Goal: Information Seeking & Learning: Learn about a topic

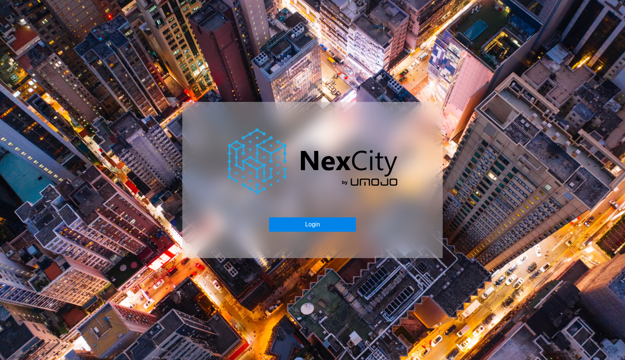
click at [281, 225] on button "Login" at bounding box center [312, 224] width 86 height 14
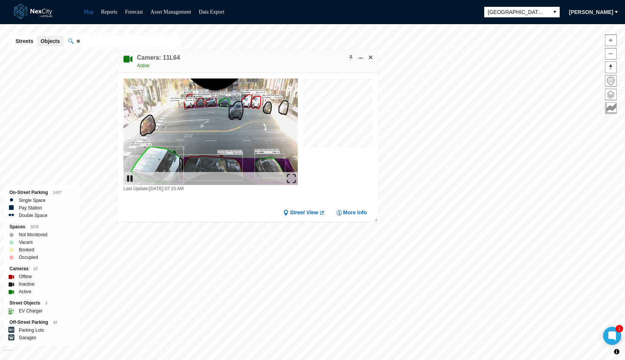
click at [292, 174] on img at bounding box center [291, 178] width 9 height 9
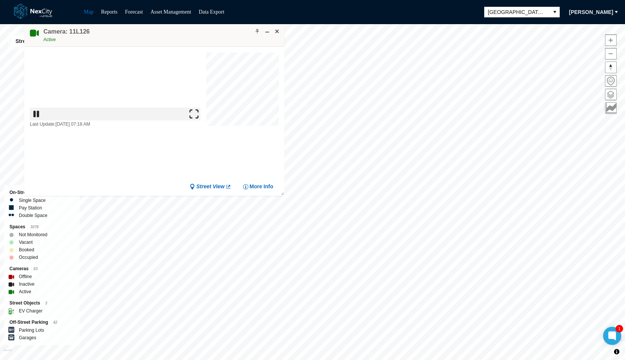
drag, startPoint x: 242, startPoint y: 132, endPoint x: 139, endPoint y: 25, distance: 148.1
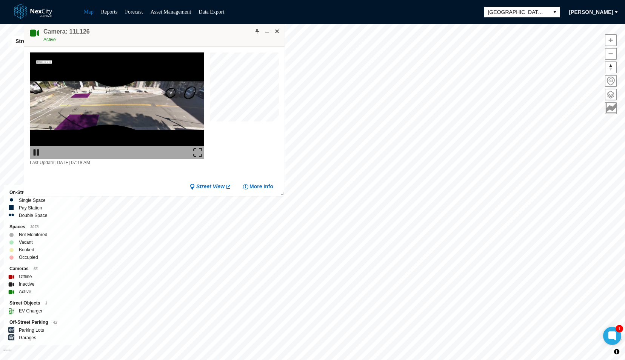
click at [139, 25] on div "Camera: 11L126 Active" at bounding box center [154, 35] width 260 height 24
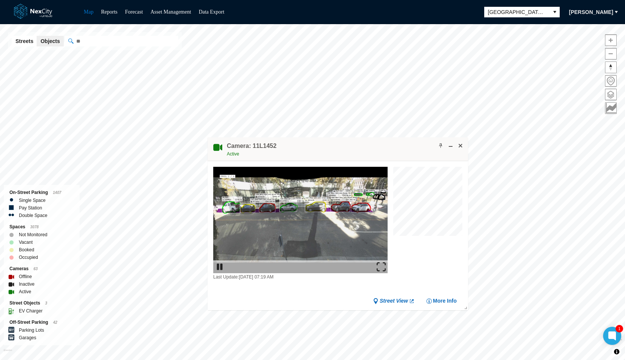
click at [315, 144] on div "Camera: 11L1452 Active" at bounding box center [337, 149] width 260 height 24
drag, startPoint x: 294, startPoint y: 155, endPoint x: 292, endPoint y: 151, distance: 5.3
click at [292, 151] on div "Camera: 11L1452 Active" at bounding box center [337, 149] width 260 height 24
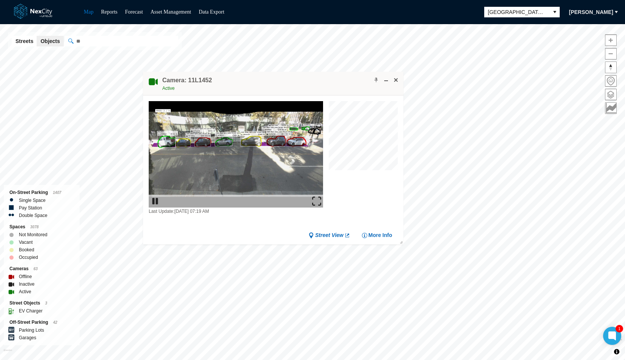
drag, startPoint x: 287, startPoint y: 142, endPoint x: 222, endPoint y: 88, distance: 85.0
click at [222, 88] on div "Camera: 11L1452 Active" at bounding box center [273, 84] width 260 height 24
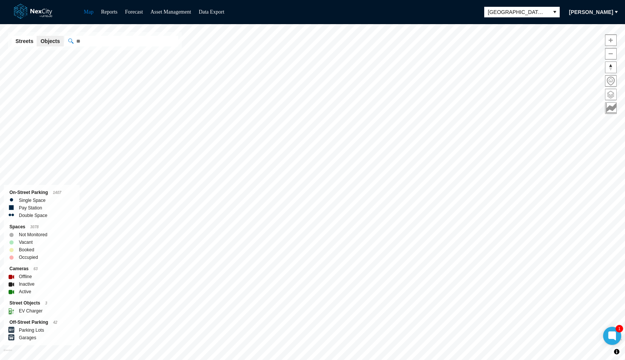
click at [609, 93] on span at bounding box center [610, 94] width 11 height 11
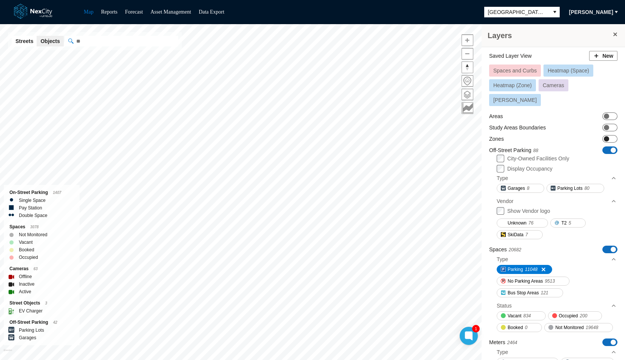
click at [604, 135] on span "ON OFF" at bounding box center [609, 139] width 15 height 8
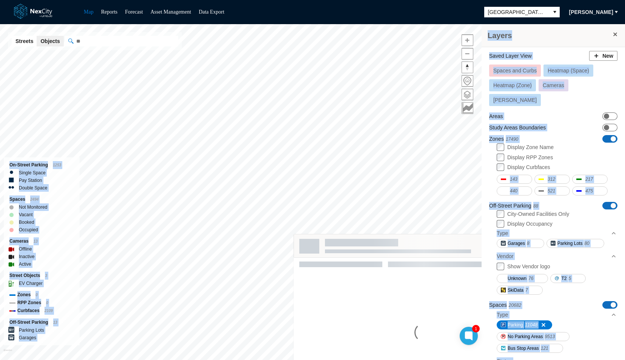
click at [271, 121] on div "Layers Saved Layer View New Spaces and Curbs Heatmap (Space) Heatmap (Zone) Cam…" at bounding box center [312, 192] width 625 height 336
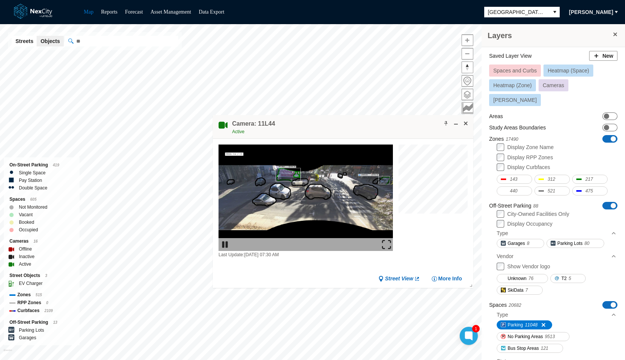
click at [255, 124] on h4 "Camera: 11L44" at bounding box center [253, 124] width 43 height 8
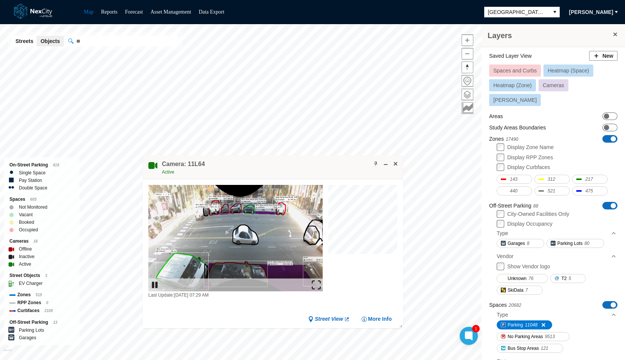
click at [315, 281] on img at bounding box center [316, 284] width 9 height 9
click at [394, 164] on span at bounding box center [395, 164] width 6 height 6
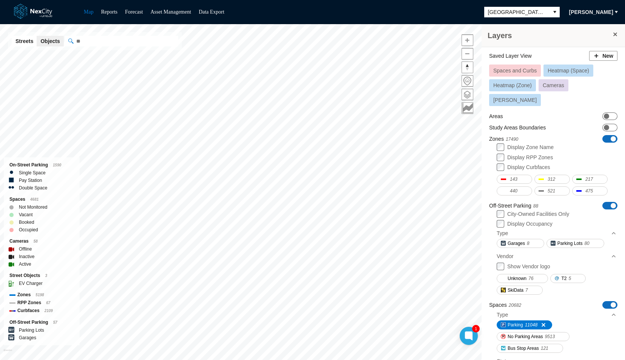
click at [602, 135] on span "ON OFF" at bounding box center [609, 139] width 15 height 8
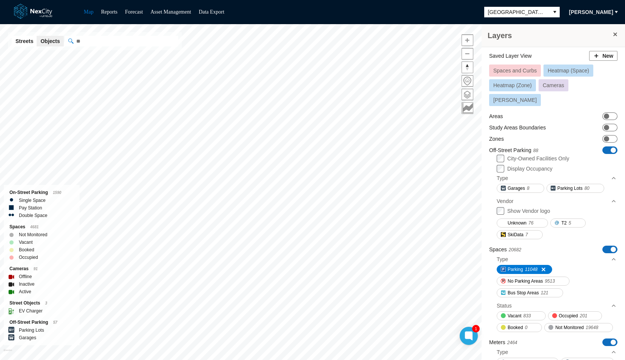
click at [602, 146] on span "ON OFF" at bounding box center [609, 150] width 15 height 8
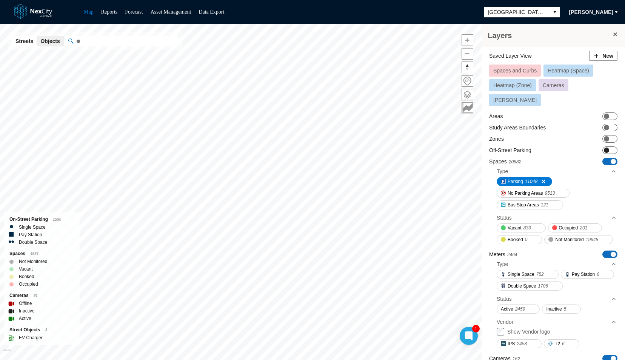
click at [606, 146] on span "ON OFF" at bounding box center [609, 150] width 15 height 8
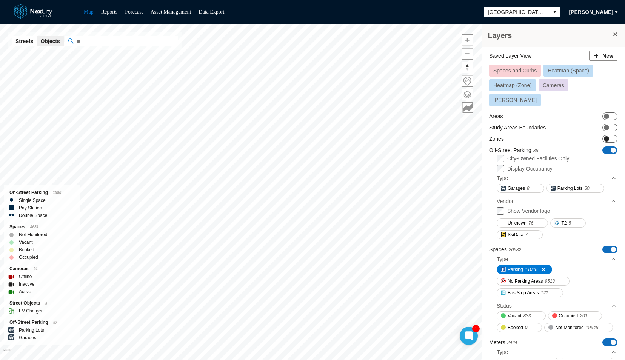
click at [607, 135] on span "ON OFF" at bounding box center [609, 139] width 15 height 8
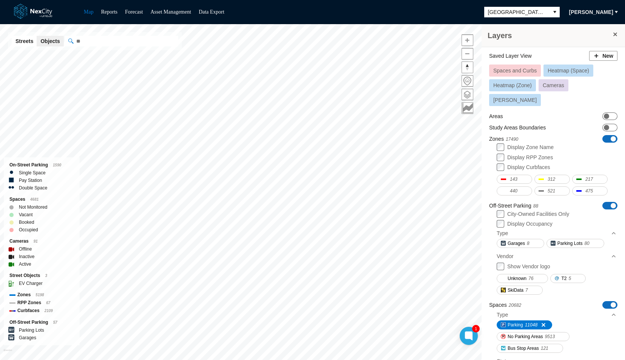
click at [610, 203] on span at bounding box center [612, 205] width 5 height 5
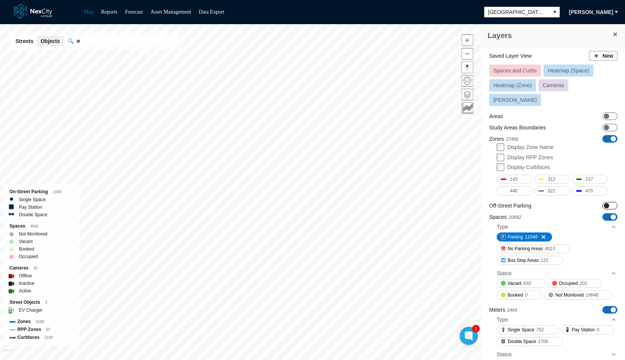
click at [259, 146] on div "Layers Saved Layer View New Spaces and Curbs Heatmap (Space) Heatmap (Zone) Cam…" at bounding box center [312, 192] width 625 height 336
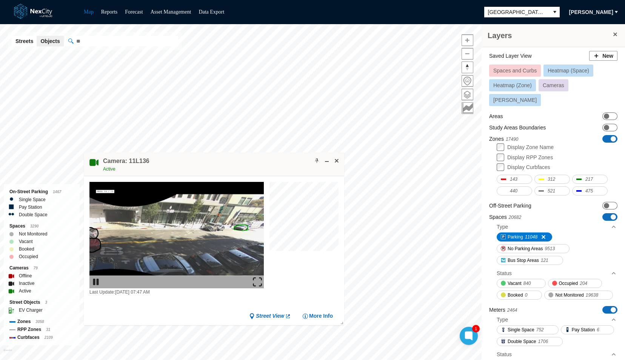
drag, startPoint x: 230, startPoint y: 198, endPoint x: 199, endPoint y: 142, distance: 63.8
click at [199, 152] on div "Camera: 11L136 Active" at bounding box center [214, 164] width 260 height 24
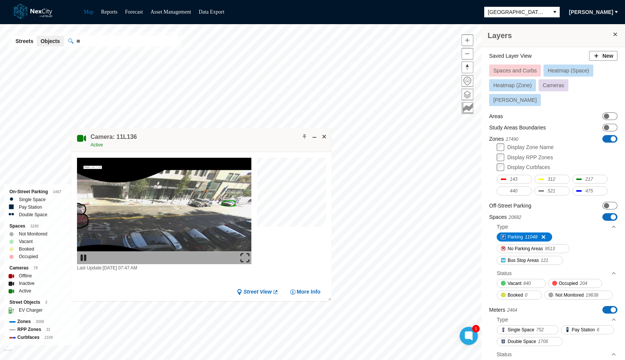
click at [243, 260] on img at bounding box center [244, 257] width 9 height 9
click at [325, 135] on span at bounding box center [324, 137] width 6 height 6
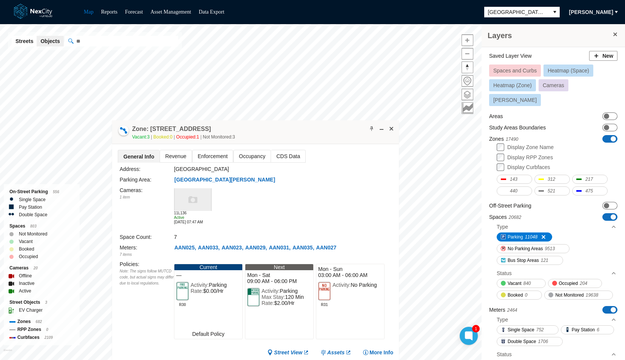
click at [175, 161] on span "Revenue" at bounding box center [176, 156] width 32 height 12
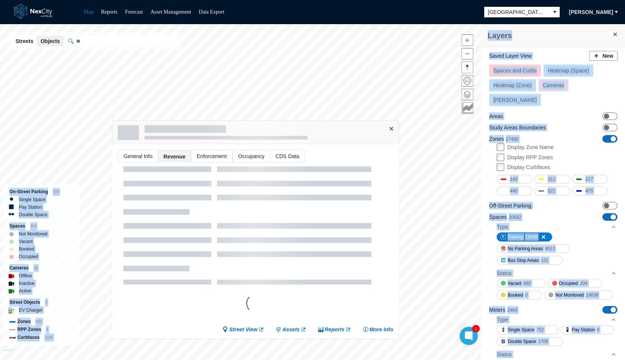
click at [168, 73] on div "Layers Saved Layer View New Spaces and Curbs Heatmap (Space) Heatmap (Zone) Cam…" at bounding box center [312, 192] width 625 height 336
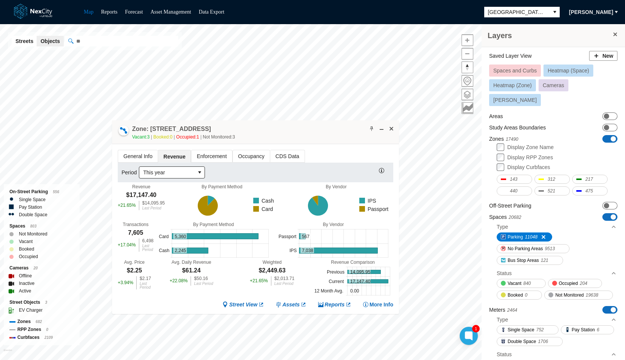
drag, startPoint x: 247, startPoint y: 128, endPoint x: 250, endPoint y: 84, distance: 44.6
click at [250, 120] on div "Zone: 31 N Almaden Ave NPZ-PZ Vacant: 3 Booked: 0 Occupied: 1 Not Monitored: 3" at bounding box center [255, 132] width 287 height 24
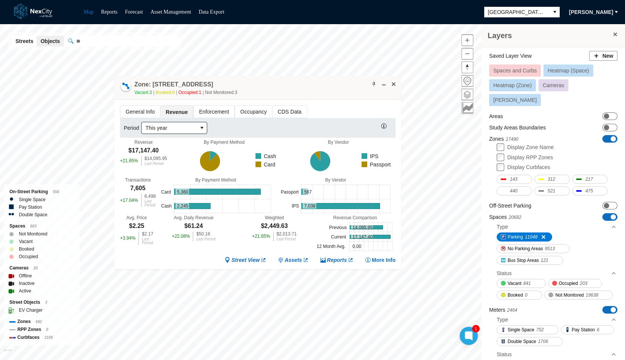
click at [207, 111] on span "Enforcement" at bounding box center [214, 112] width 40 height 12
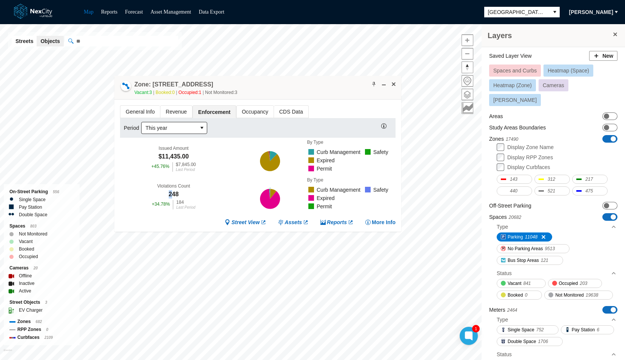
drag, startPoint x: 167, startPoint y: 192, endPoint x: 171, endPoint y: 192, distance: 4.5
click at [171, 192] on div "Violations Count 248 + 34.78 % 184 Last Period" at bounding box center [173, 196] width 107 height 38
click at [171, 192] on div "248" at bounding box center [174, 194] width 10 height 8
click at [249, 114] on span "Occupancy" at bounding box center [255, 112] width 37 height 12
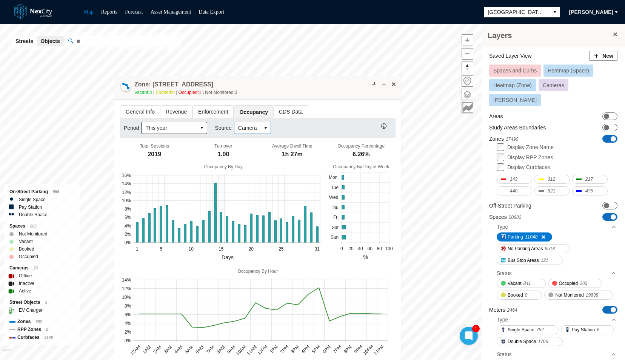
click at [247, 130] on span "Camera" at bounding box center [247, 128] width 19 height 8
click at [258, 156] on span "Transactional" at bounding box center [253, 153] width 32 height 8
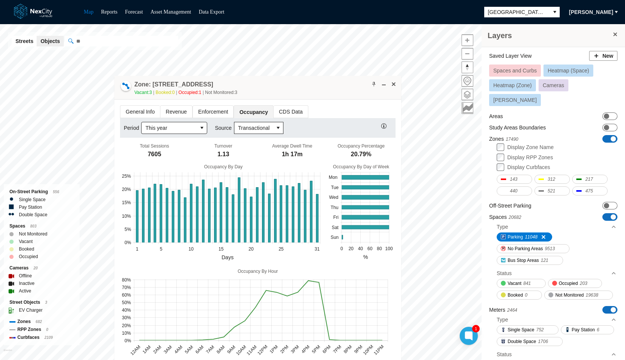
click at [279, 116] on span "CDS Data" at bounding box center [291, 112] width 34 height 12
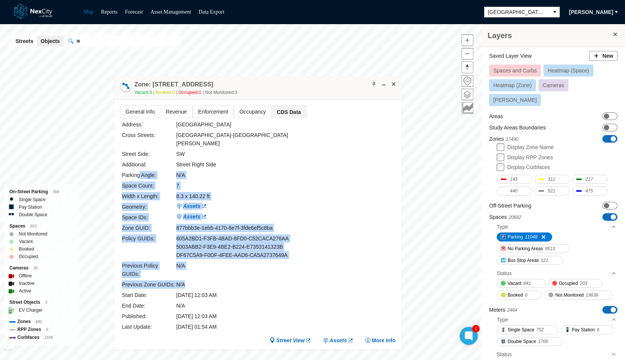
drag, startPoint x: 206, startPoint y: 236, endPoint x: 137, endPoint y: 165, distance: 99.5
click at [137, 165] on div "Address: North Almaden Avenue Cross Streets: Carlysle Street - West Santa Clara…" at bounding box center [259, 225] width 274 height 211
click at [137, 172] on label "Parking Angle:" at bounding box center [139, 175] width 34 height 6
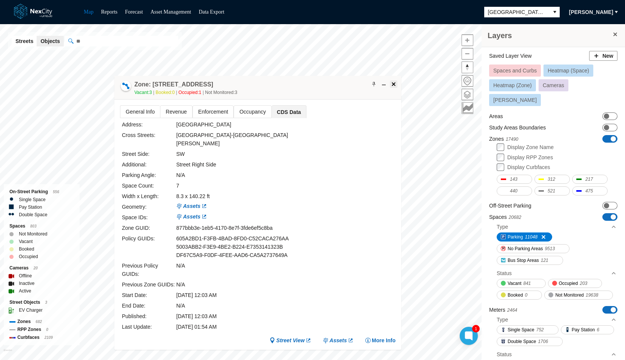
click at [396, 84] on button at bounding box center [394, 84] width 8 height 8
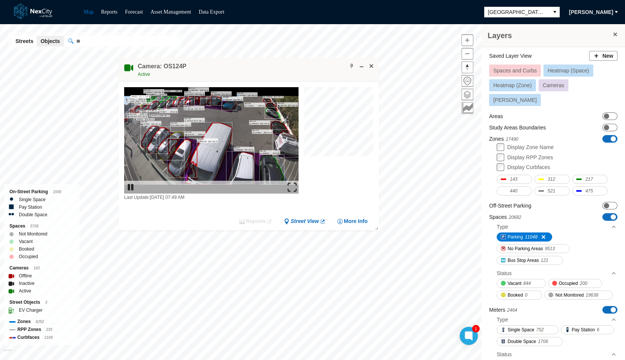
click at [294, 189] on img at bounding box center [291, 187] width 9 height 9
click at [603, 202] on span "ON OFF" at bounding box center [609, 206] width 15 height 8
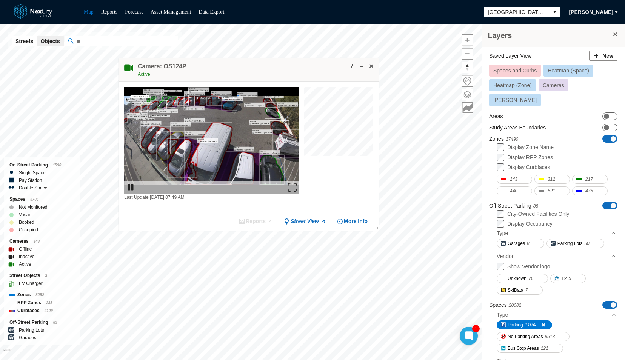
click at [504, 220] on div "Display Occupancy" at bounding box center [556, 224] width 120 height 8
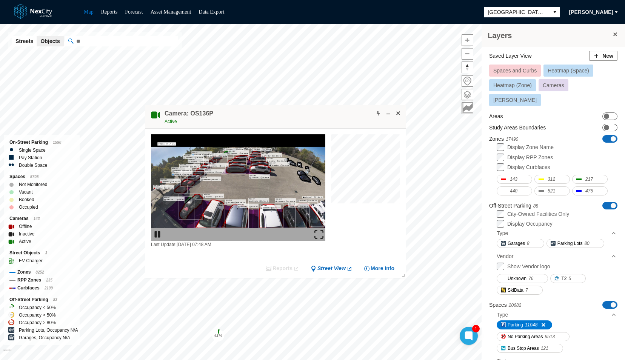
click at [319, 230] on img at bounding box center [318, 234] width 9 height 9
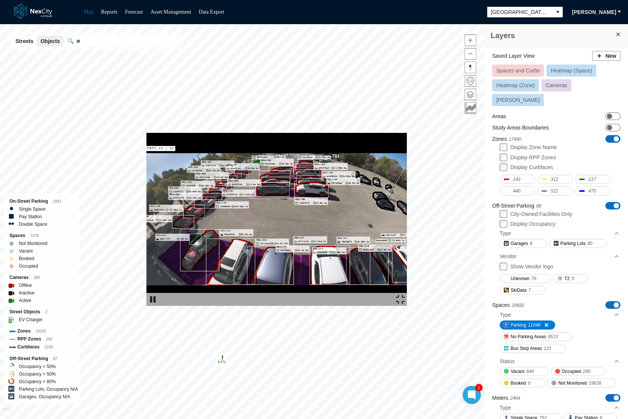
drag, startPoint x: 233, startPoint y: 134, endPoint x: 421, endPoint y: 187, distance: 195.5
click at [407, 187] on img at bounding box center [276, 219] width 260 height 173
